Goal: Transaction & Acquisition: Book appointment/travel/reservation

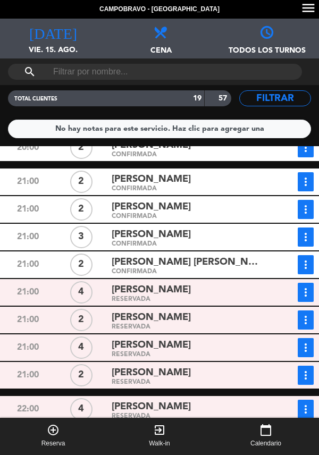
scroll to position [98, 0]
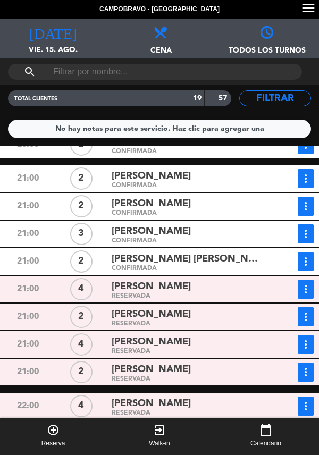
click at [207, 267] on div "CONFIRMADA" at bounding box center [188, 268] width 153 height 5
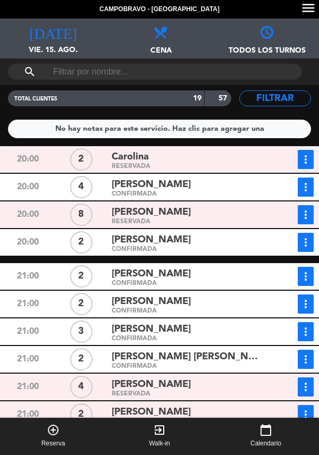
click at [49, 438] on button "add_circle_outline Reserva" at bounding box center [53, 436] width 106 height 37
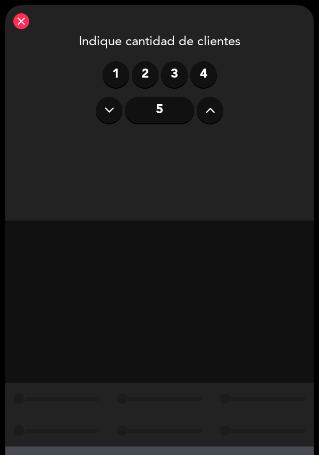
click at [203, 82] on label "4" at bounding box center [203, 74] width 27 height 27
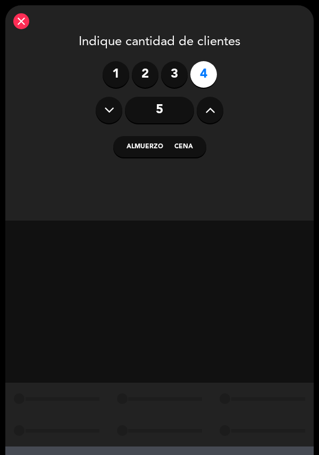
click at [186, 152] on button "Cena" at bounding box center [188, 146] width 38 height 21
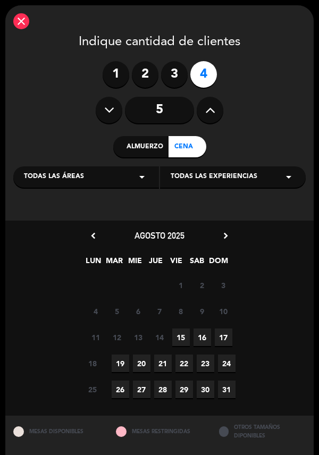
click at [182, 342] on span "15" at bounding box center [181, 338] width 18 height 18
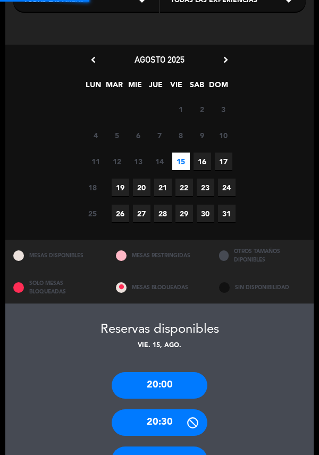
scroll to position [324, 0]
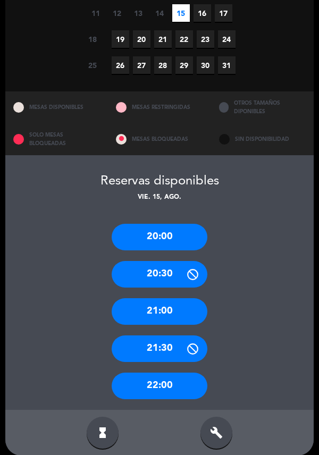
click at [112, 417] on div "hourglass_full" at bounding box center [103, 433] width 32 height 32
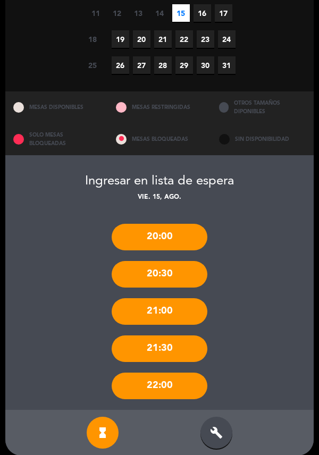
click at [110, 417] on div "hourglass_full" at bounding box center [103, 433] width 32 height 32
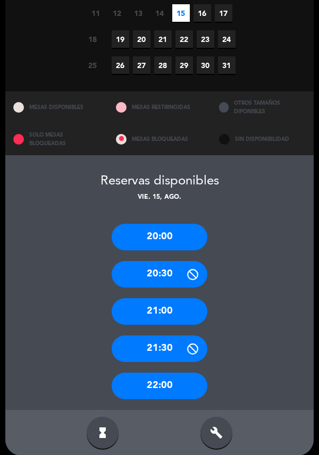
click at [172, 224] on div "20:00" at bounding box center [160, 237] width 96 height 27
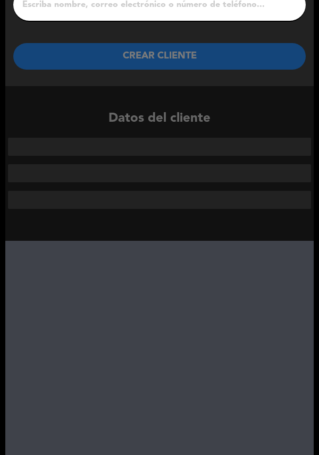
scroll to position [0, 0]
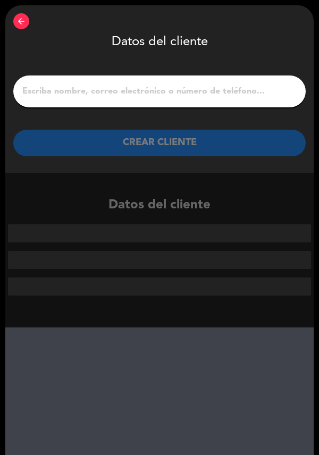
click at [230, 96] on input "1" at bounding box center [159, 91] width 277 height 15
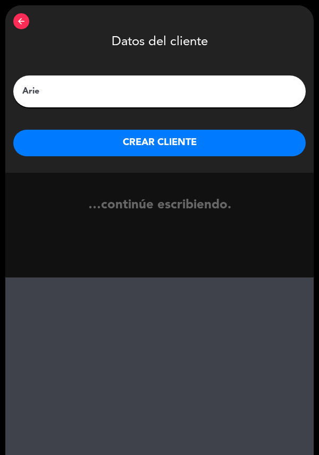
type input "Ariel"
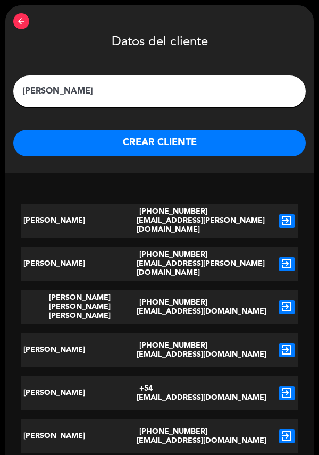
click at [62, 148] on button "CREAR CLIENTE" at bounding box center [159, 143] width 293 height 27
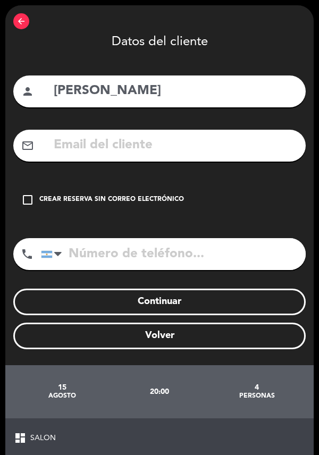
click at [211, 304] on button "Continuar" at bounding box center [159, 302] width 293 height 27
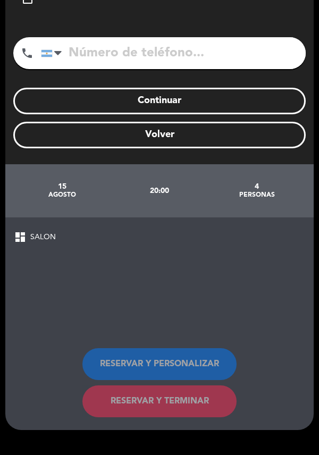
scroll to position [210, 0]
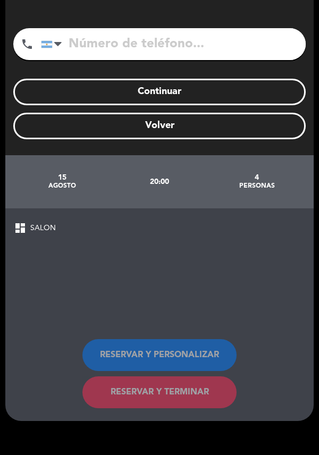
click at [22, 222] on span "dashboard" at bounding box center [20, 228] width 13 height 13
click at [27, 208] on div "dashboard SALON RESERVAR Y PERSONALIZAR RESERVAR Y TERMINAR" at bounding box center [159, 314] width 308 height 213
click at [34, 208] on div "dashboard SALON RESERVAR Y PERSONALIZAR RESERVAR Y TERMINAR" at bounding box center [159, 314] width 308 height 213
click at [31, 222] on span "SALON" at bounding box center [43, 228] width 26 height 12
click at [23, 208] on div "dashboard SALON RESERVAR Y PERSONALIZAR RESERVAR Y TERMINAR" at bounding box center [159, 314] width 308 height 213
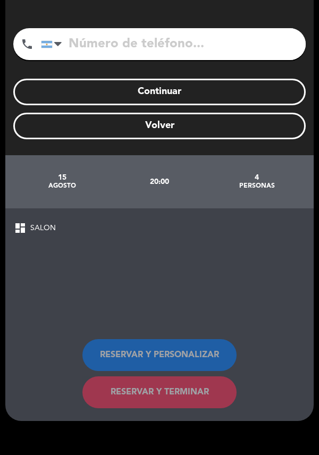
click at [27, 222] on div "dashboard SALON" at bounding box center [159, 228] width 291 height 13
click at [35, 222] on span "SALON" at bounding box center [43, 228] width 26 height 12
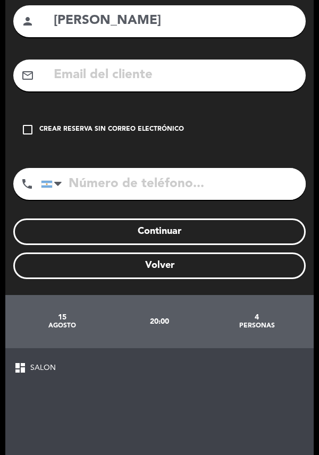
scroll to position [71, 0]
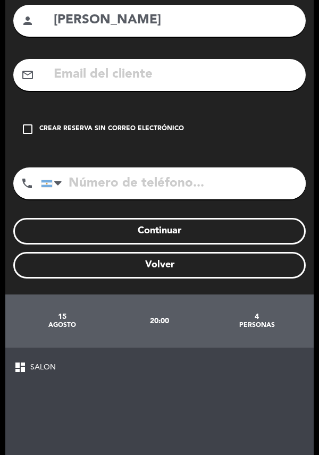
click at [33, 348] on div "dashboard SALON RESERVAR Y PERSONALIZAR RESERVAR Y TERMINAR" at bounding box center [159, 454] width 308 height 213
click at [42, 362] on span "SALON" at bounding box center [43, 368] width 26 height 12
click at [17, 361] on span "dashboard" at bounding box center [20, 367] width 13 height 13
click at [49, 362] on span "SALON" at bounding box center [43, 368] width 26 height 12
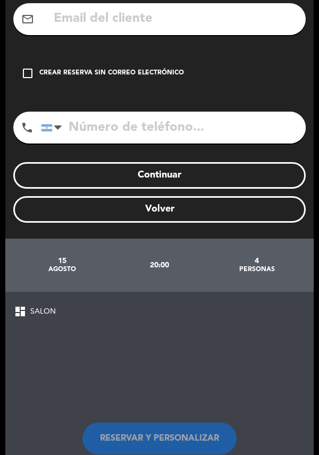
scroll to position [129, 0]
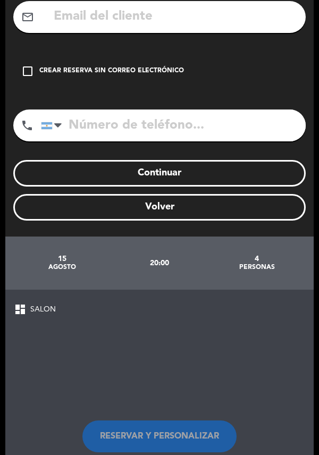
click at [40, 304] on span "SALON" at bounding box center [43, 310] width 26 height 12
click at [112, 160] on button "Continuar" at bounding box center [159, 173] width 293 height 27
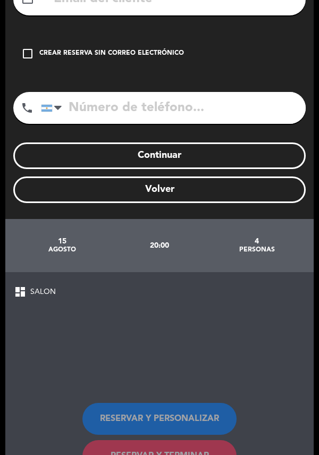
scroll to position [210, 0]
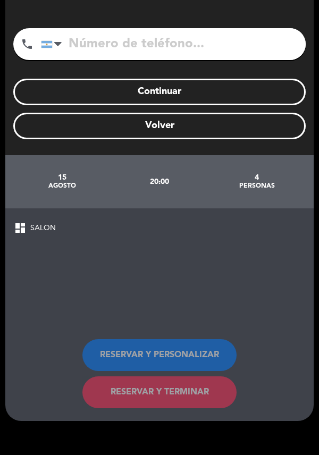
click at [37, 222] on span "SALON" at bounding box center [43, 228] width 26 height 12
click at [21, 222] on span "dashboard" at bounding box center [20, 228] width 13 height 13
click at [30, 208] on div "dashboard SALON RESERVAR Y PERSONALIZAR RESERVAR Y TERMINAR" at bounding box center [159, 314] width 308 height 213
click at [64, 209] on div "dashboard SALON RESERVAR Y PERSONALIZAR RESERVAR Y TERMINAR" at bounding box center [159, 314] width 308 height 213
click at [78, 208] on div "dashboard SALON RESERVAR Y PERSONALIZAR RESERVAR Y TERMINAR" at bounding box center [159, 314] width 308 height 213
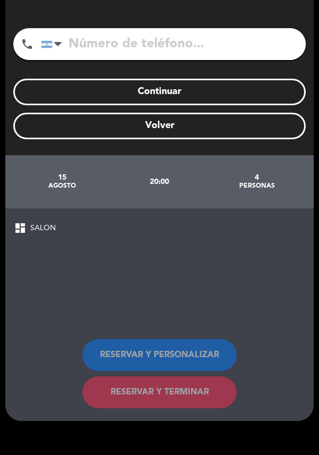
click at [89, 222] on div "dashboard SALON" at bounding box center [159, 228] width 291 height 13
click at [47, 222] on span "SALON" at bounding box center [43, 228] width 26 height 12
click at [16, 222] on span "dashboard" at bounding box center [20, 228] width 13 height 13
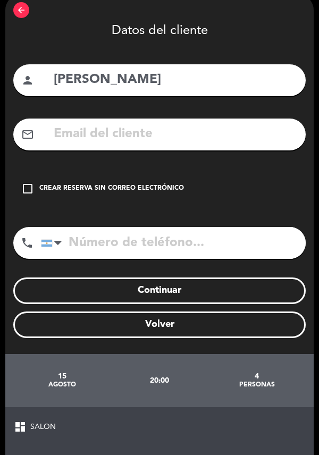
scroll to position [0, 0]
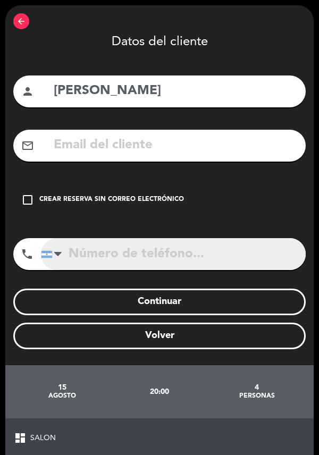
click at [245, 238] on input "tel" at bounding box center [173, 254] width 265 height 32
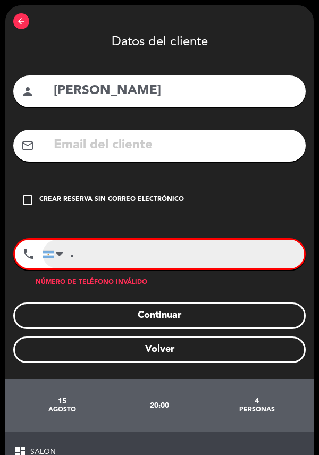
type input "."
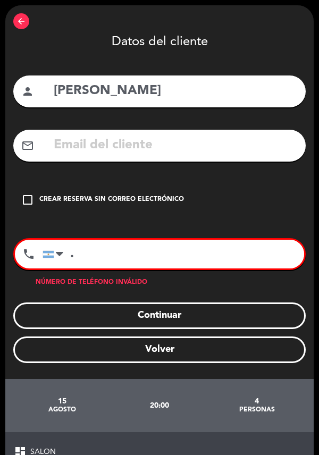
click at [67, 135] on input "text" at bounding box center [175, 146] width 245 height 22
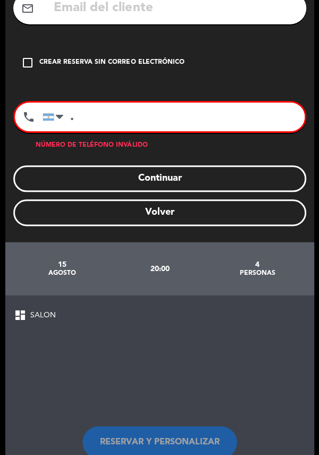
scroll to position [102, 0]
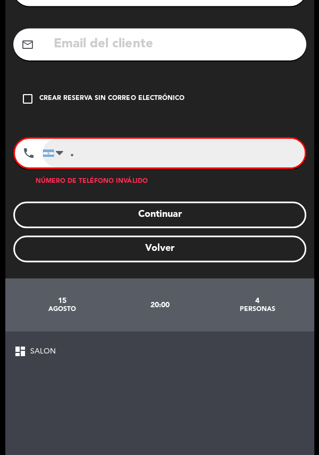
click at [87, 156] on input "." at bounding box center [174, 152] width 262 height 29
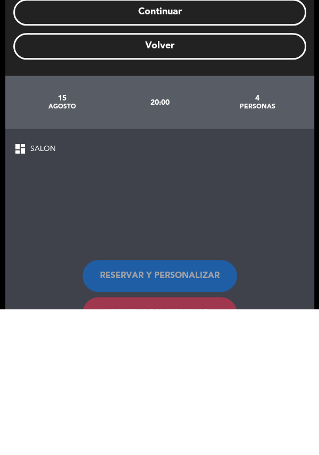
scroll to position [128, 0]
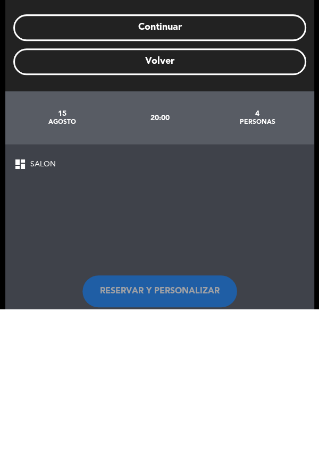
type input "1138689787"
click at [27, 311] on div "dashboard SALON RESERVAR Y PERSONALIZAR RESERVAR Y TERMINAR" at bounding box center [159, 397] width 308 height 213
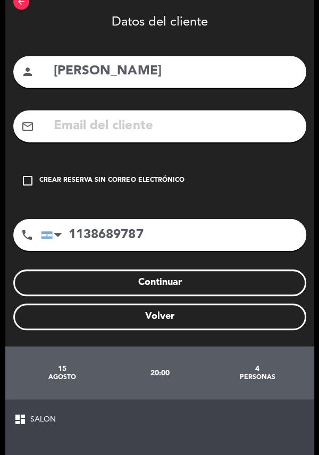
scroll to position [0, 0]
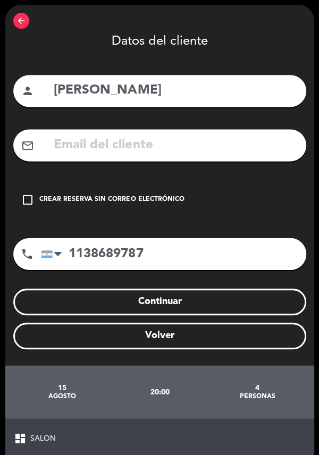
click at [33, 196] on icon "check_box_outline_blank" at bounding box center [27, 200] width 13 height 13
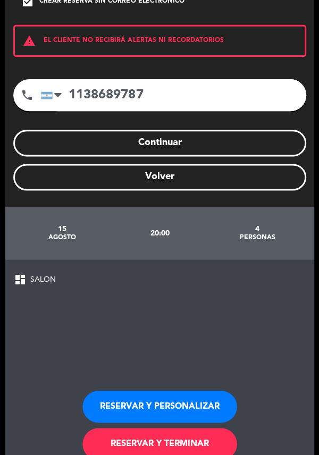
scroll to position [249, 0]
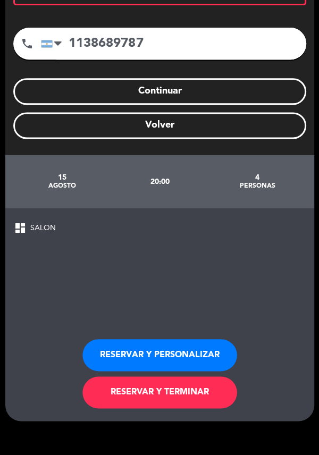
click at [188, 391] on button "RESERVAR Y TERMINAR" at bounding box center [159, 393] width 154 height 32
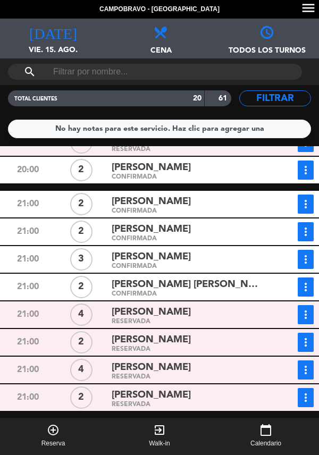
scroll to position [138, 0]
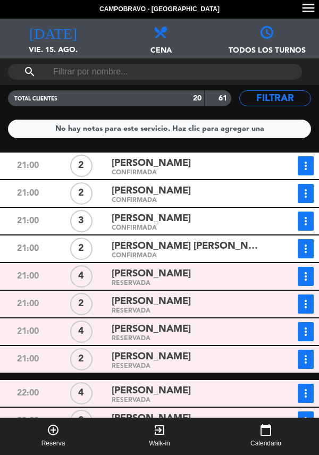
click at [180, 267] on span "[PERSON_NAME]" at bounding box center [151, 273] width 79 height 15
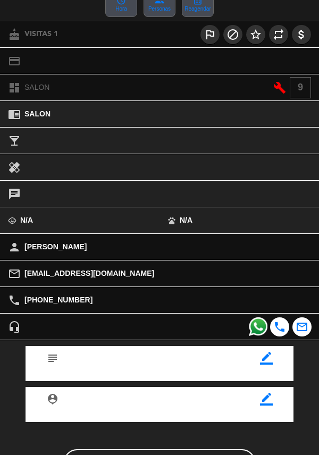
scroll to position [119, 0]
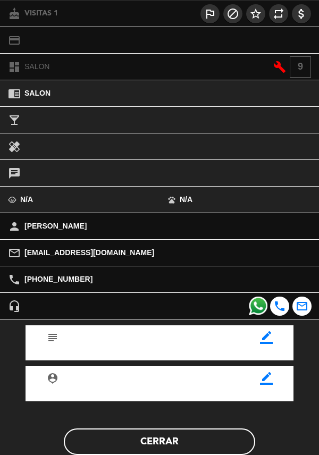
click at [169, 440] on button "Cerrar" at bounding box center [159, 442] width 191 height 27
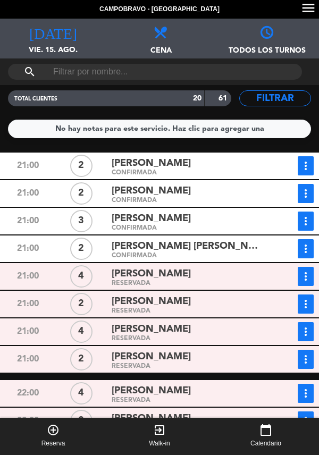
click at [188, 298] on div "[PERSON_NAME]" at bounding box center [188, 302] width 153 height 14
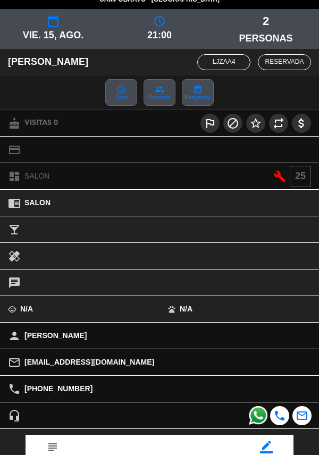
scroll to position [0, 0]
